Goal: Navigation & Orientation: Find specific page/section

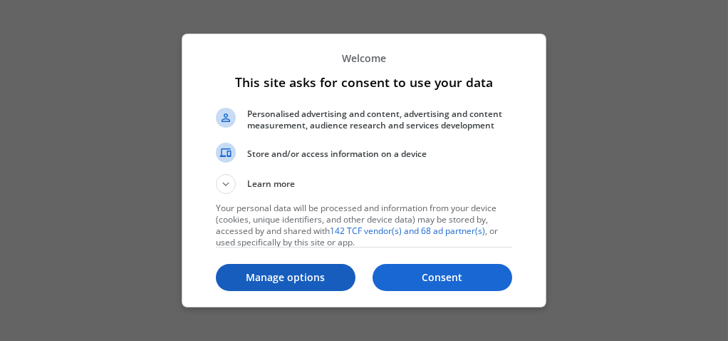
click at [302, 270] on p "Manage options" at bounding box center [286, 277] width 140 height 14
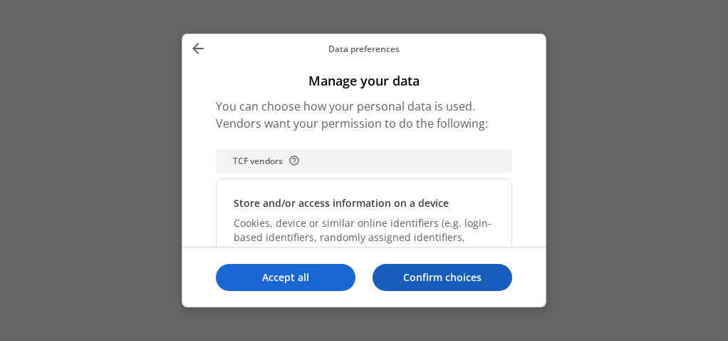
click at [459, 272] on p "Confirm choices" at bounding box center [443, 277] width 140 height 14
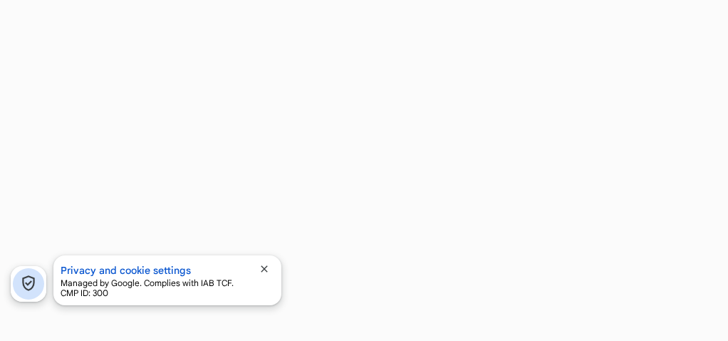
click at [266, 269] on span "close" at bounding box center [264, 268] width 11 height 11
